Goal: Information Seeking & Learning: Learn about a topic

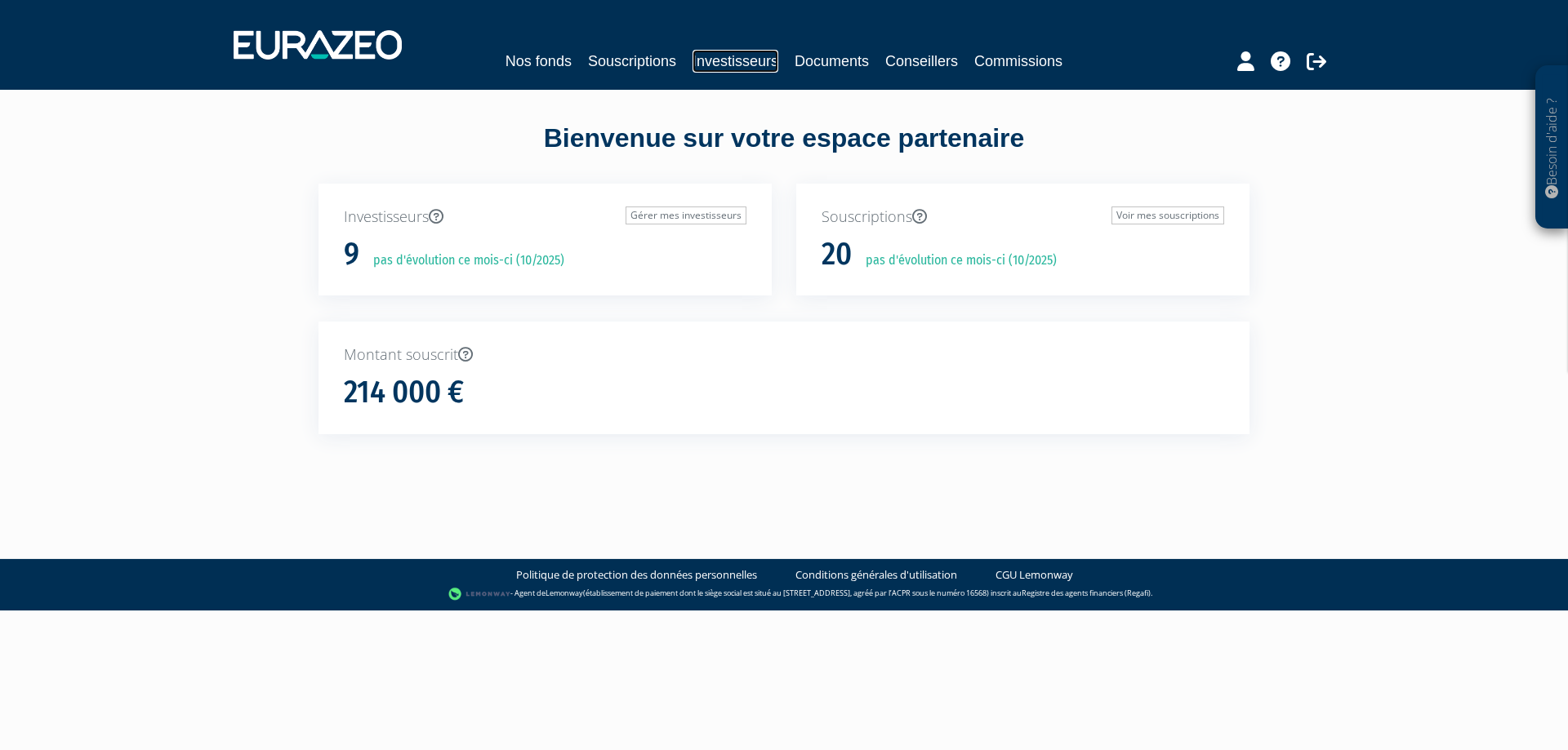
click at [720, 59] on link "Investisseurs" at bounding box center [736, 60] width 86 height 22
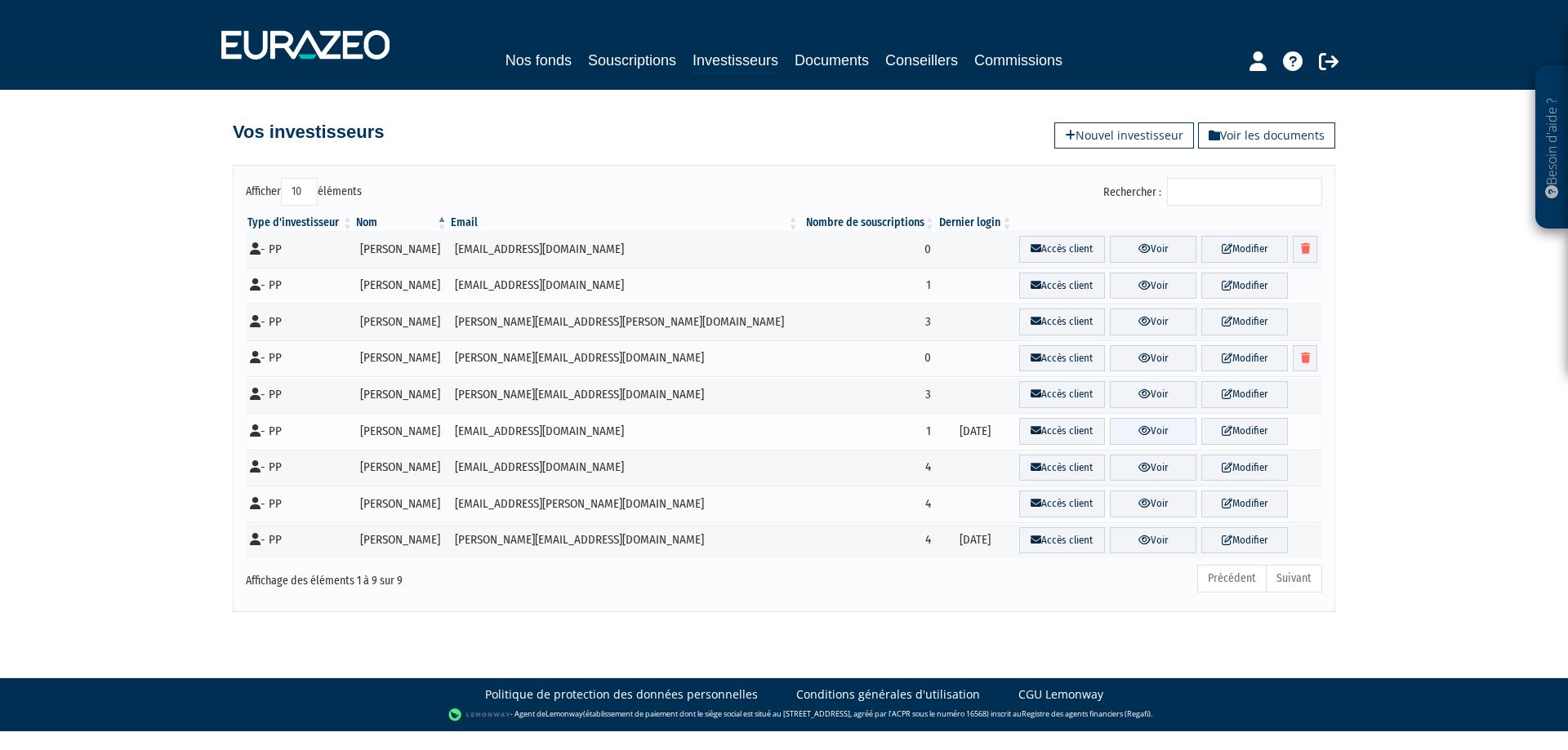
click at [1144, 434] on link "Voir" at bounding box center [1152, 431] width 87 height 27
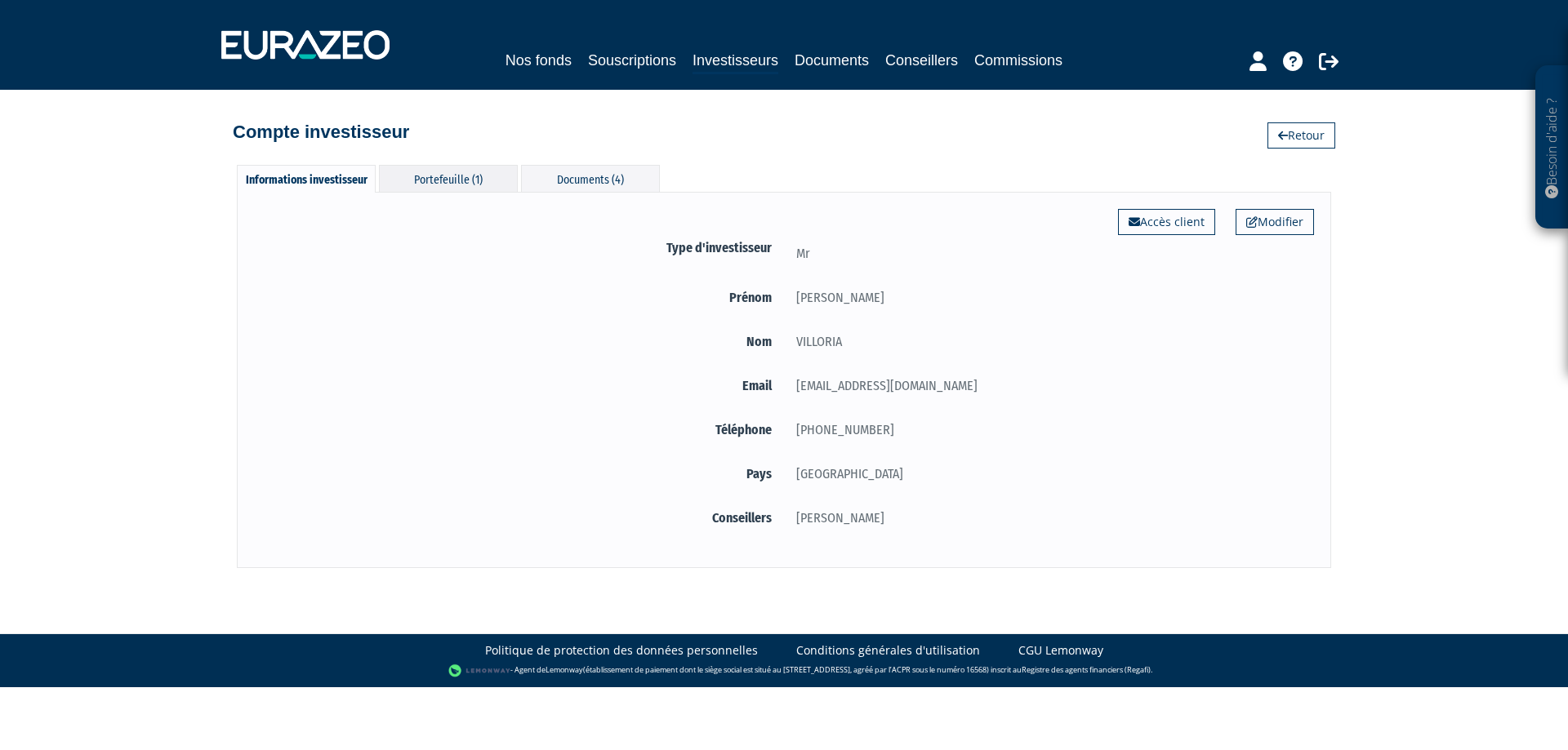
click at [464, 176] on div "Portefeuille (1)" at bounding box center [448, 178] width 139 height 27
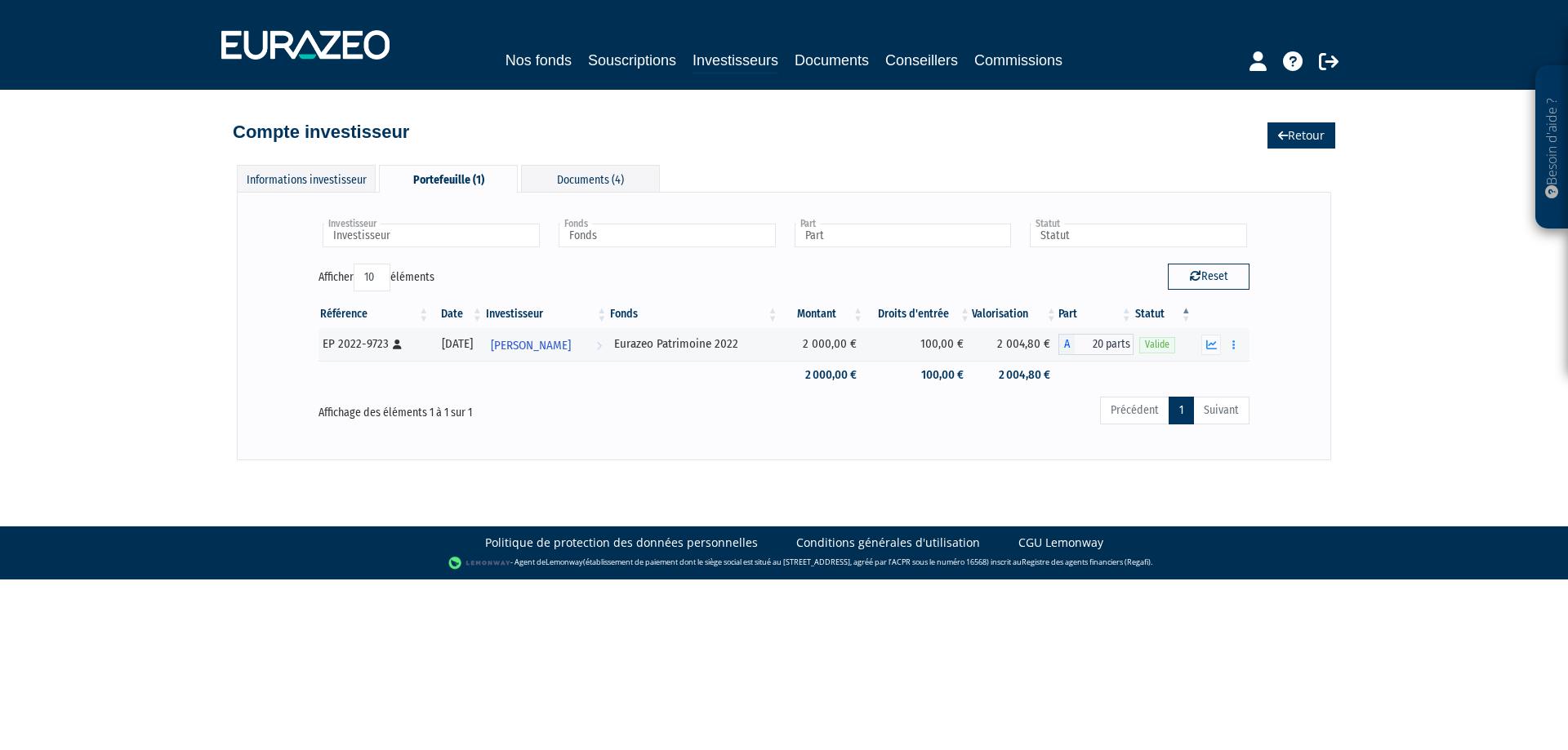
click at [1307, 135] on link "Retour" at bounding box center [1301, 136] width 67 height 26
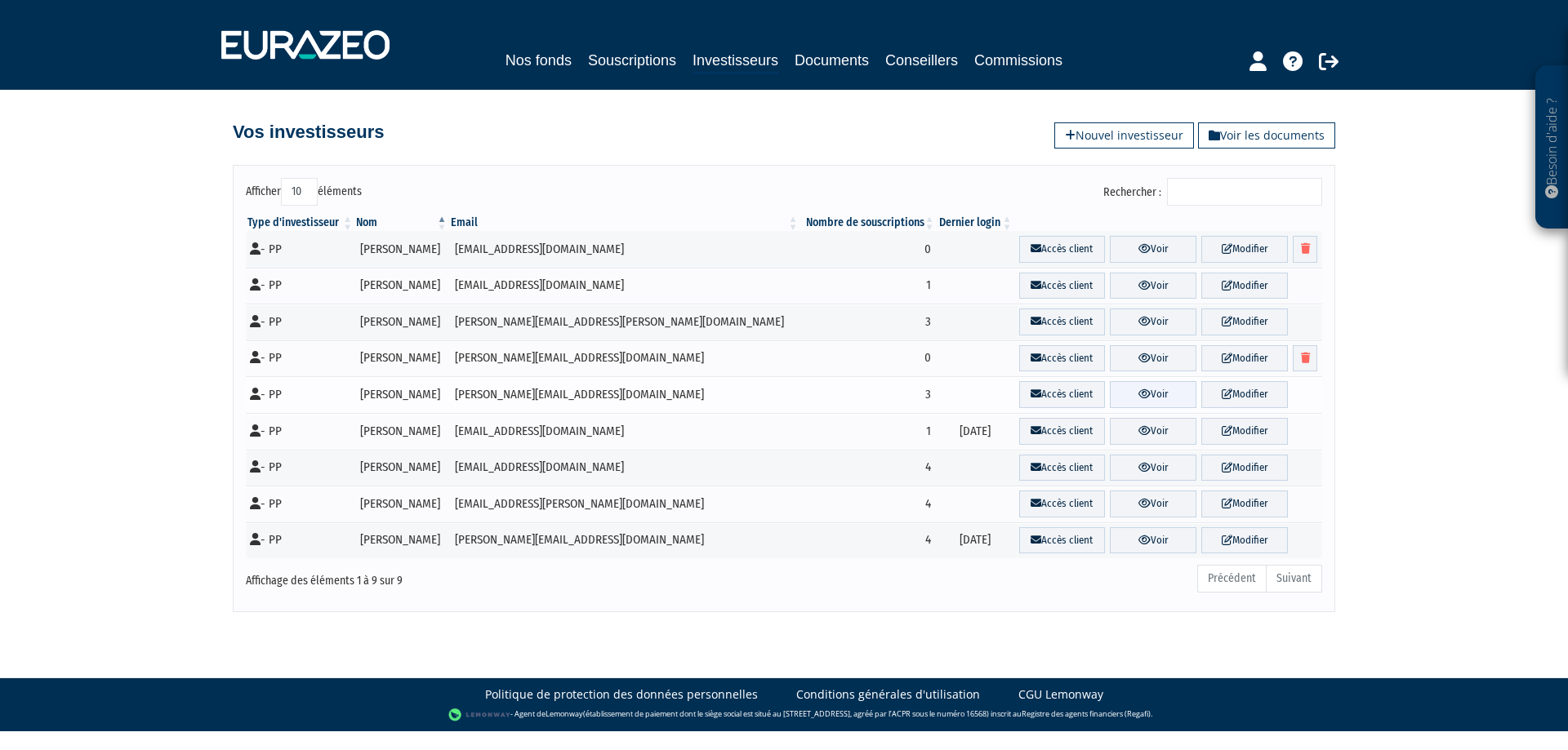
click at [1124, 388] on link "Voir" at bounding box center [1152, 395] width 87 height 27
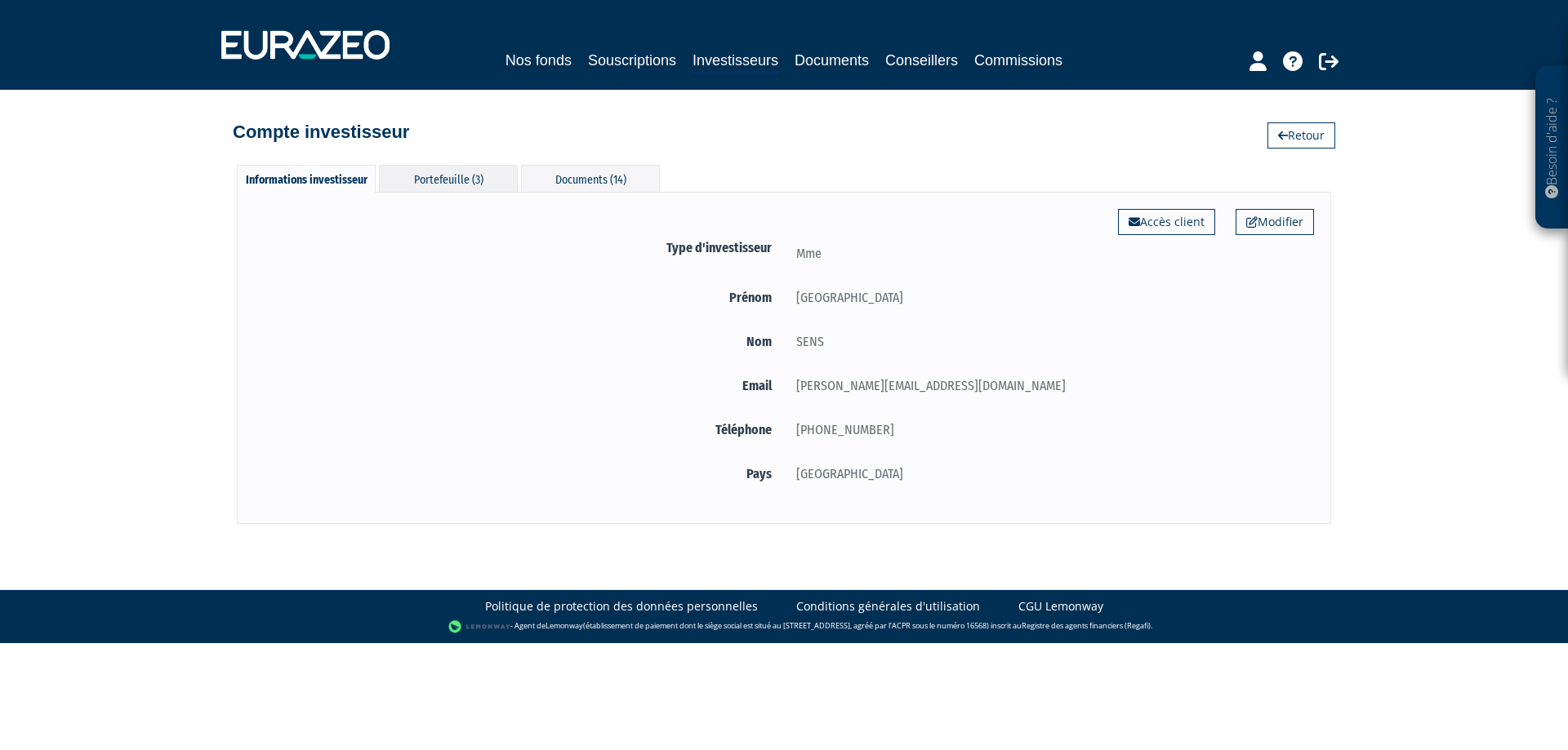
drag, startPoint x: 438, startPoint y: 181, endPoint x: 458, endPoint y: 180, distance: 20.0
click at [438, 180] on div "Portefeuille (3)" at bounding box center [448, 178] width 139 height 27
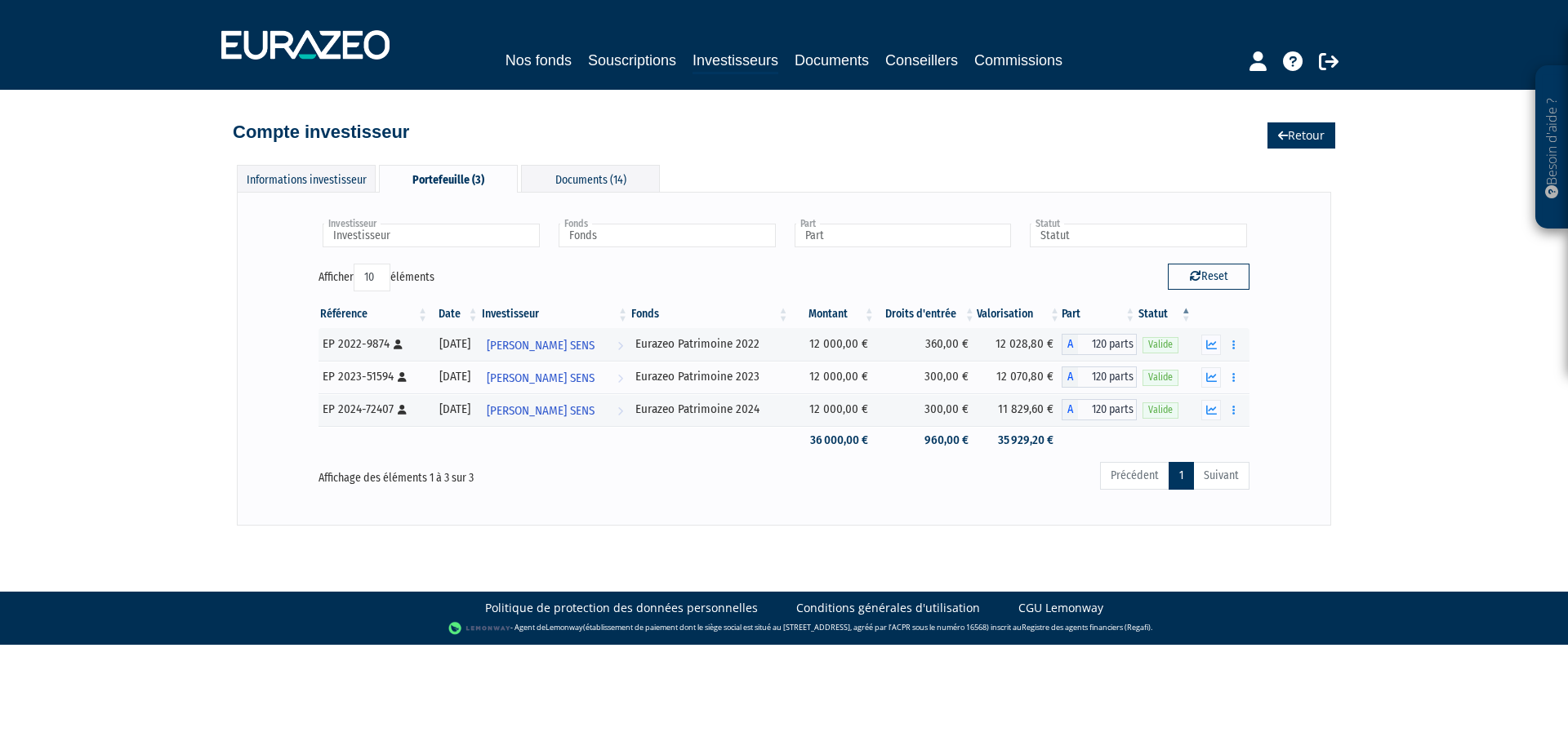
click at [1293, 147] on link "Retour" at bounding box center [1301, 136] width 67 height 26
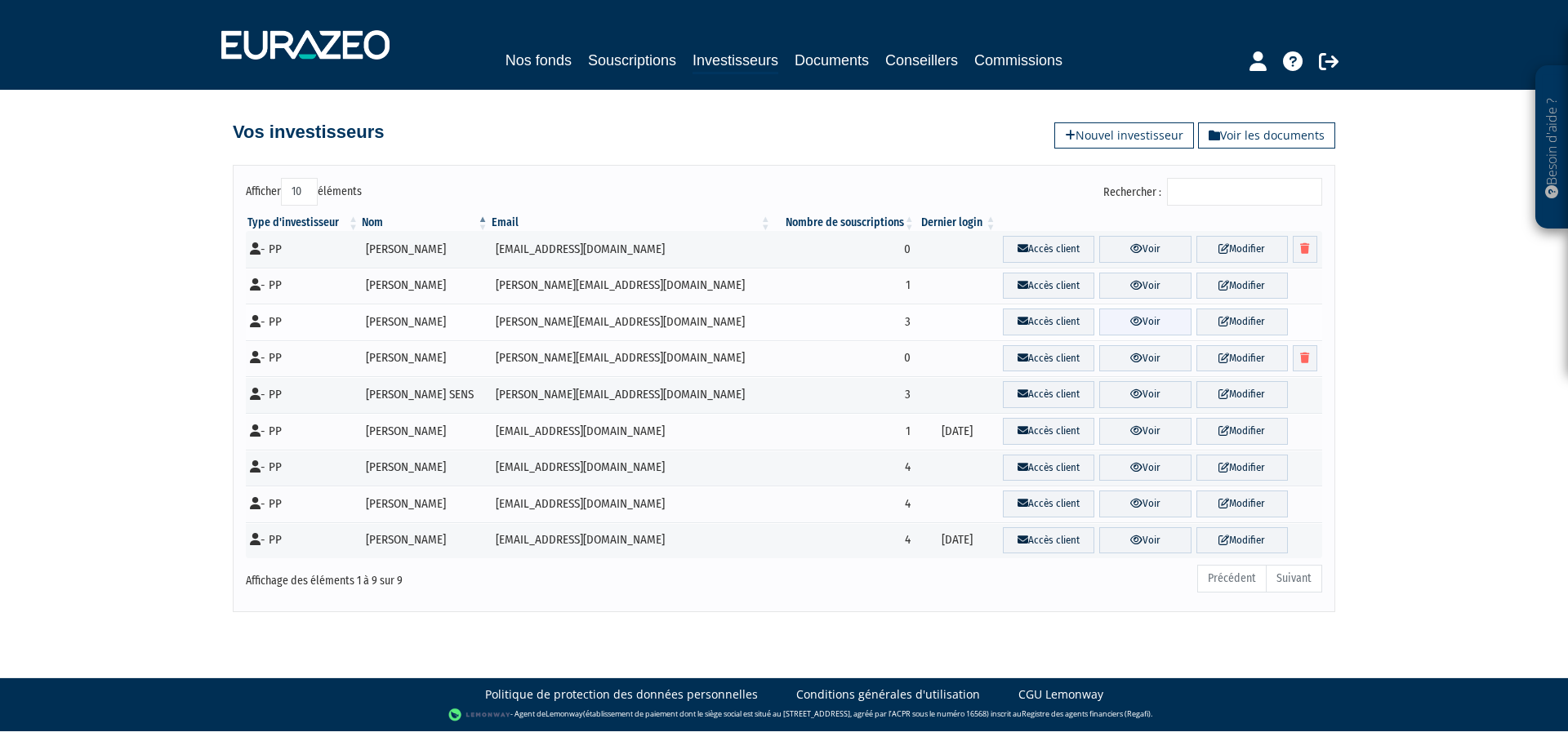
click at [1128, 318] on link "Voir" at bounding box center [1145, 322] width 92 height 27
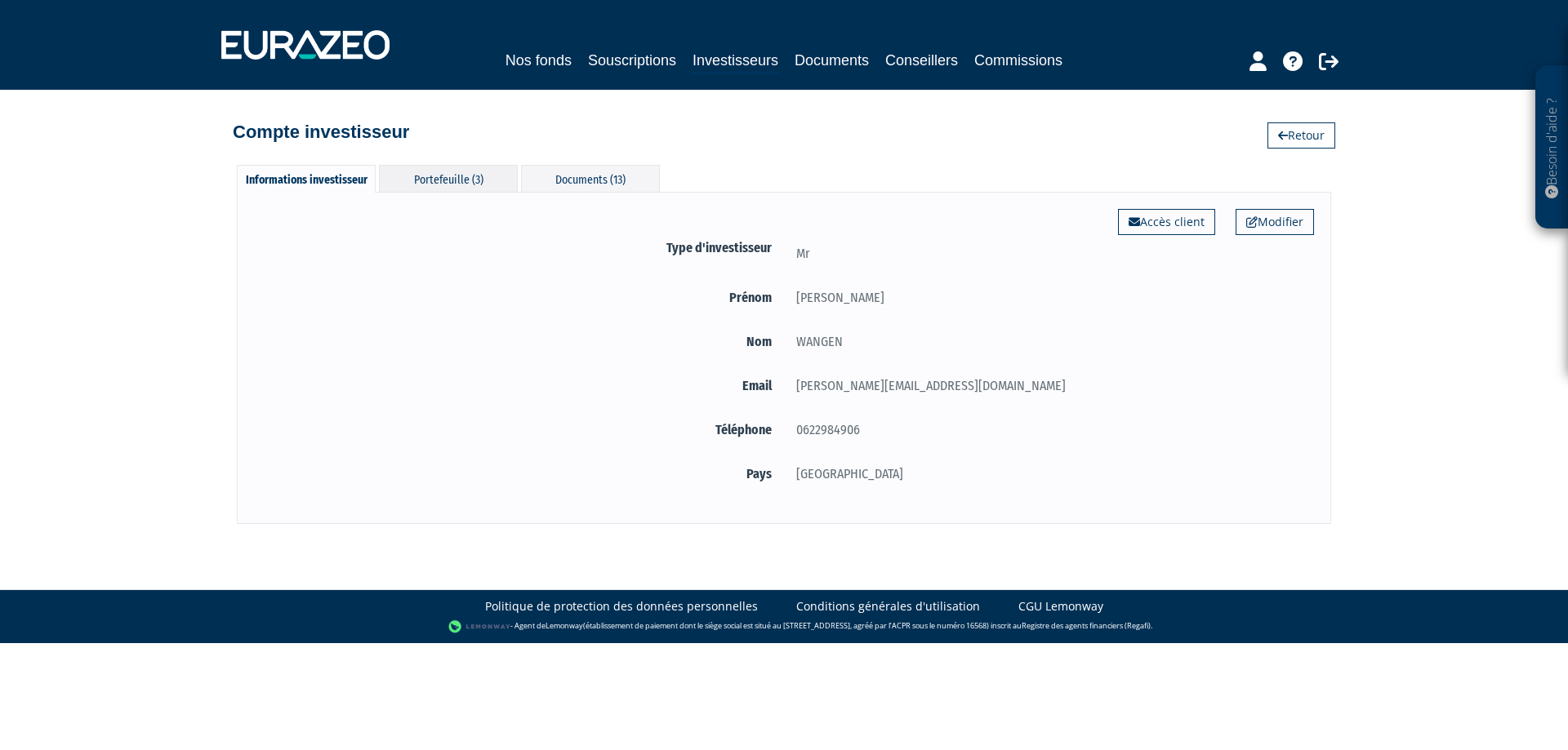
click at [469, 185] on div "Portefeuille (3)" at bounding box center [448, 178] width 139 height 27
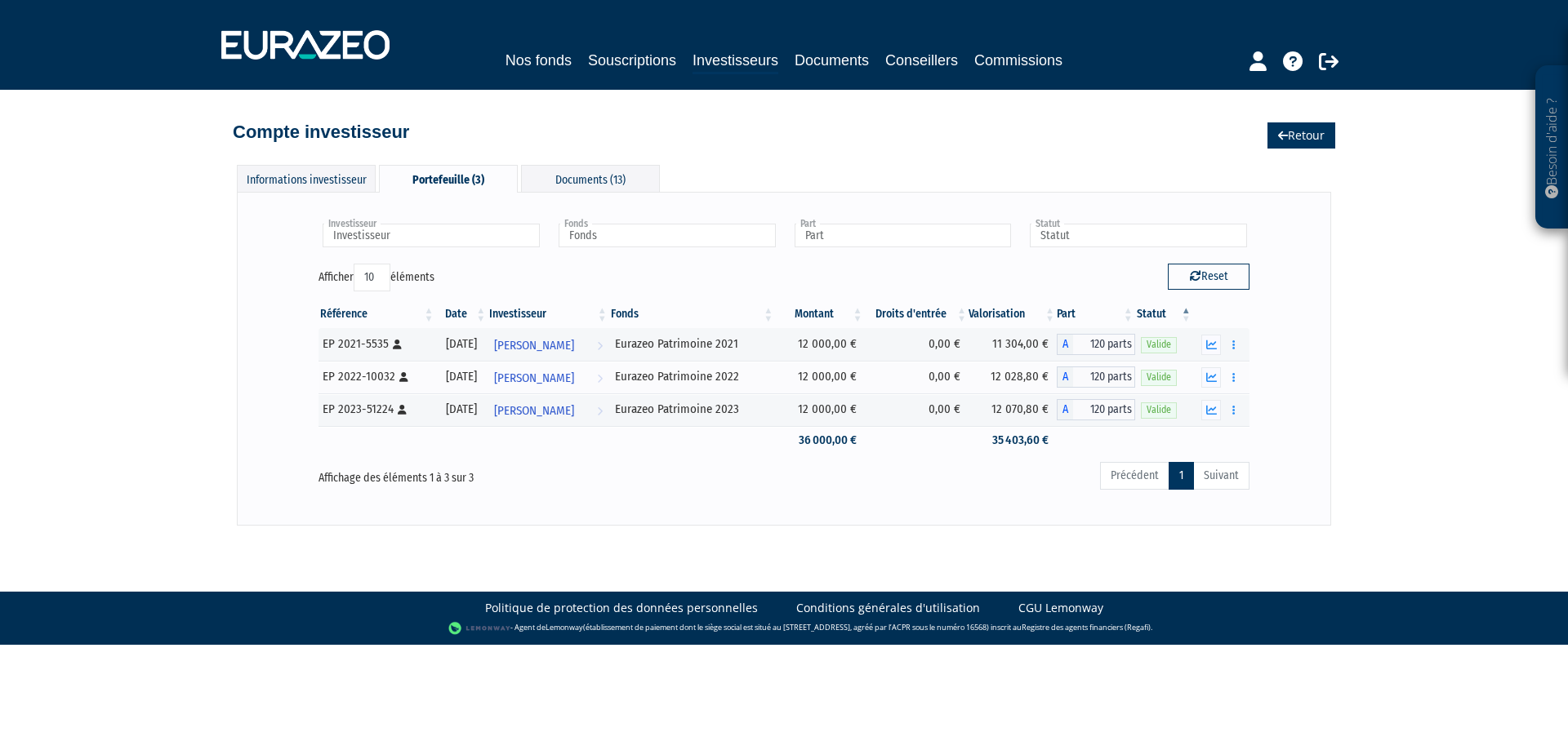
click at [1307, 142] on link "Retour" at bounding box center [1301, 136] width 67 height 26
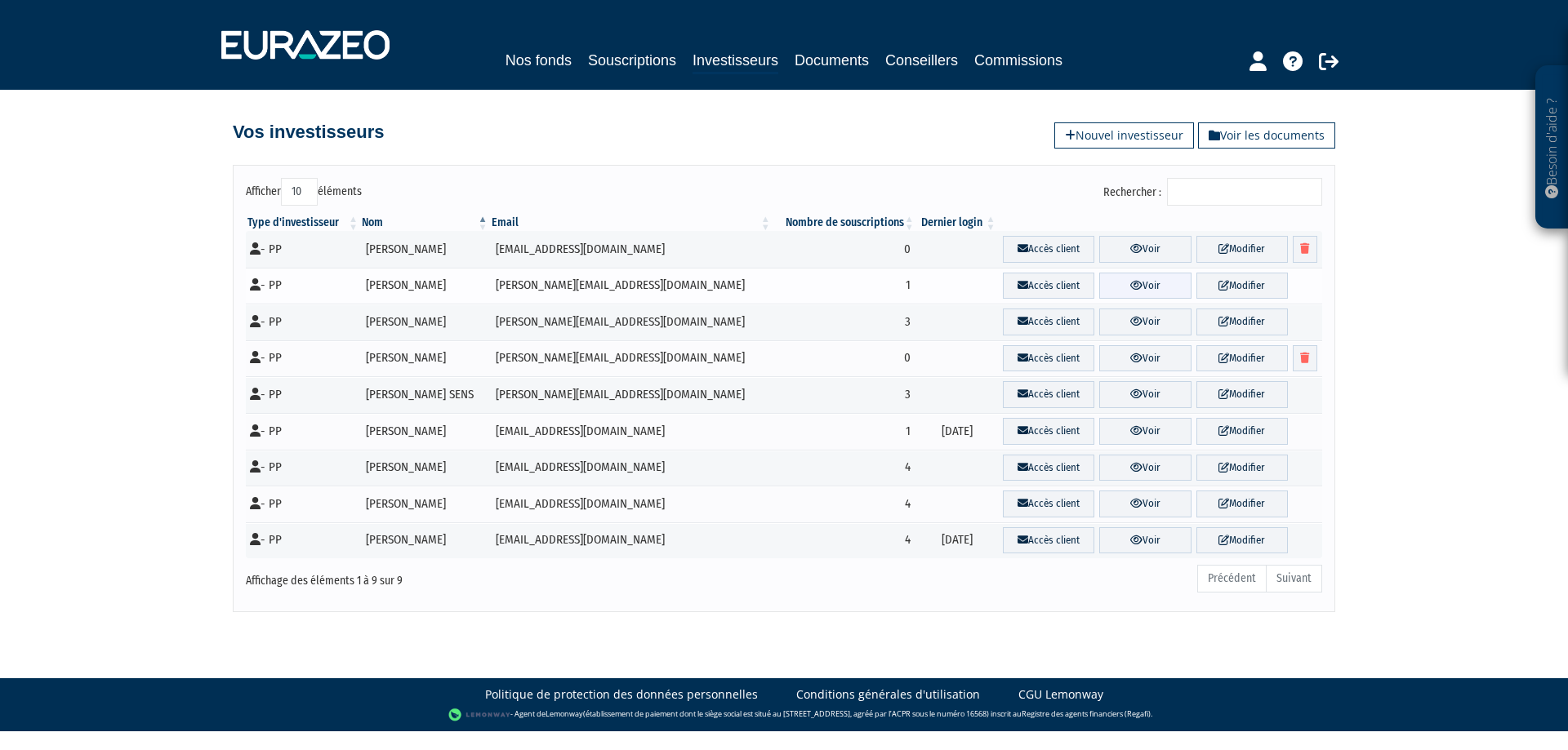
click at [1130, 283] on icon at bounding box center [1136, 285] width 13 height 11
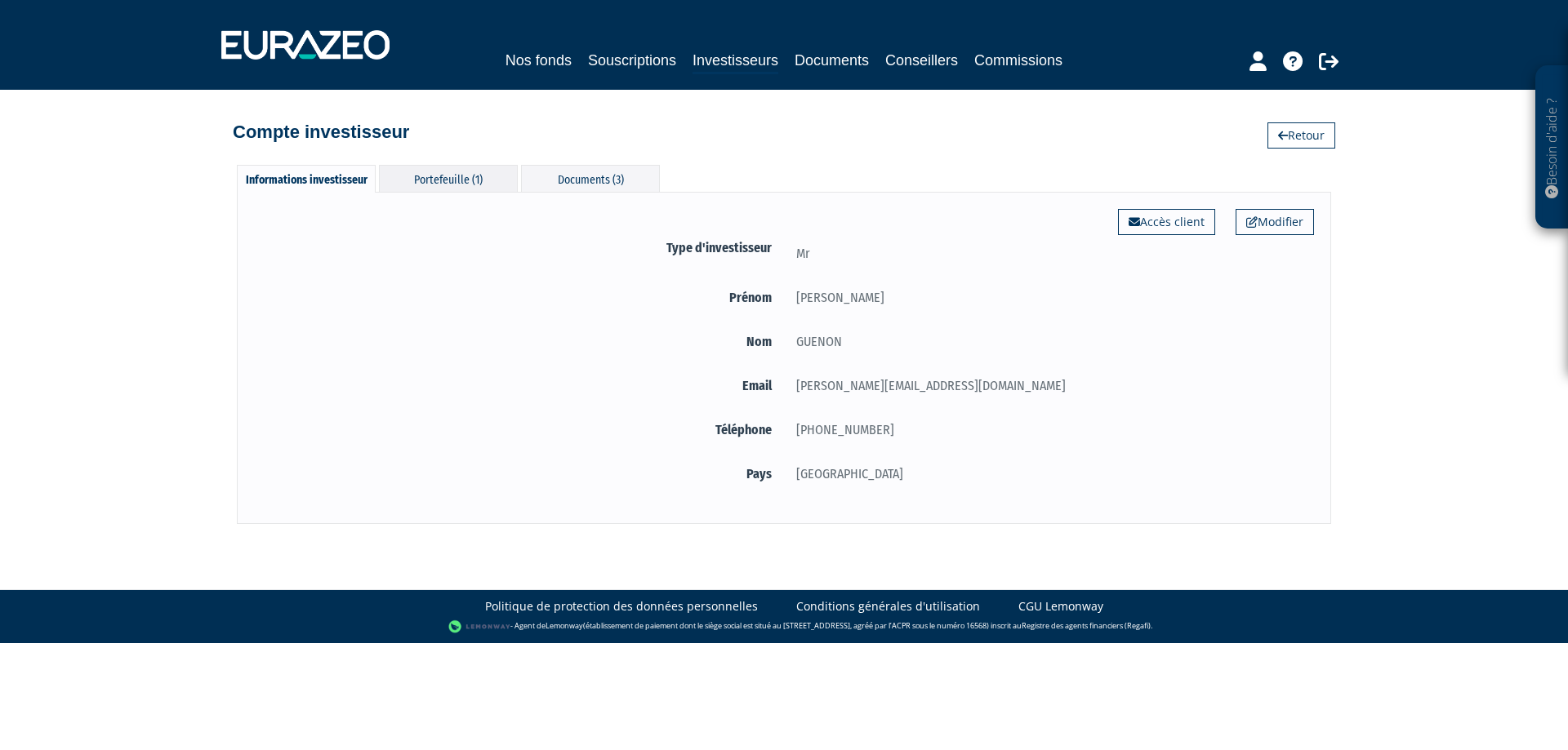
drag, startPoint x: 440, startPoint y: 176, endPoint x: 479, endPoint y: 179, distance: 39.1
click at [441, 175] on div "Portefeuille (1)" at bounding box center [448, 178] width 139 height 27
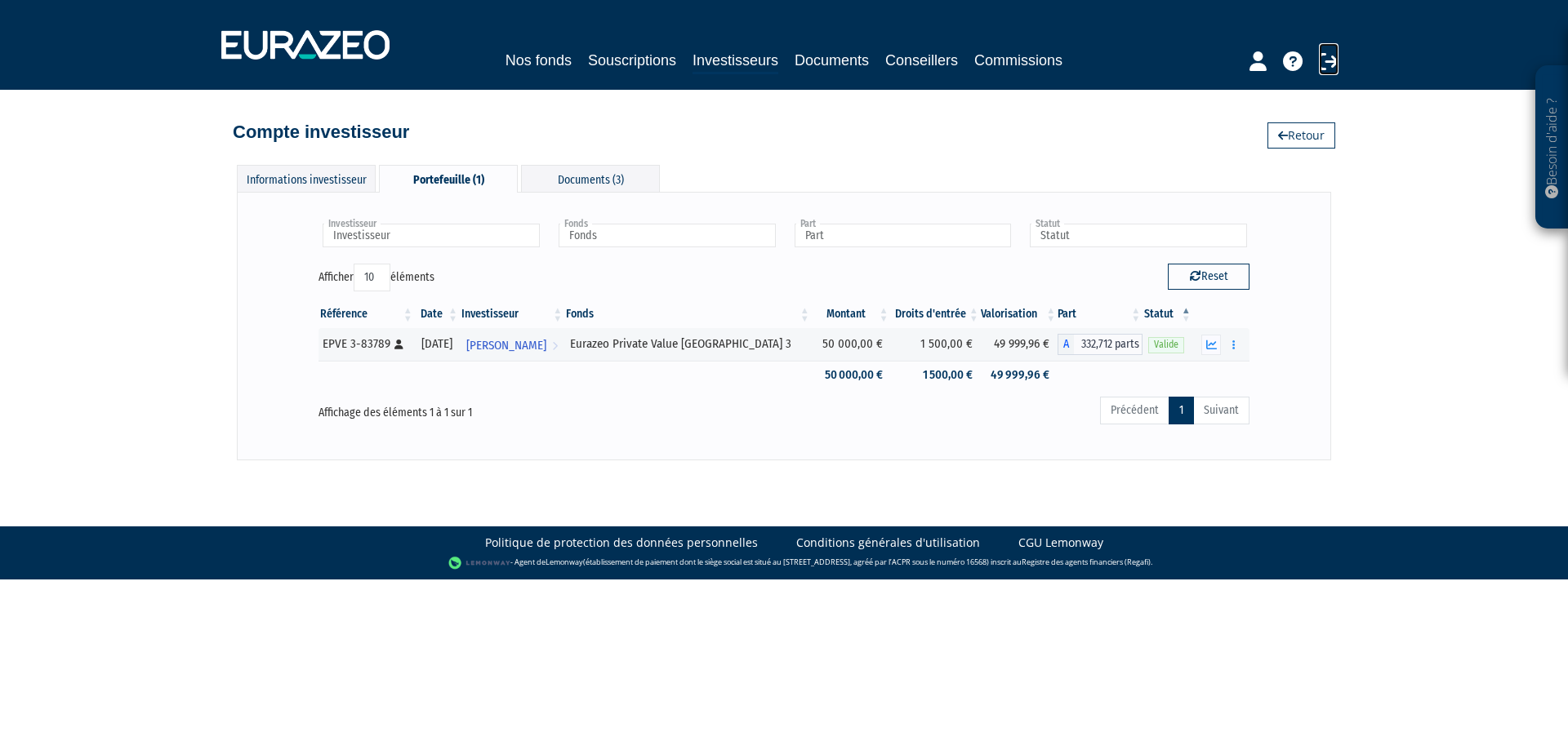
click at [1333, 58] on icon at bounding box center [1328, 61] width 20 height 20
